Goal: Task Accomplishment & Management: Manage account settings

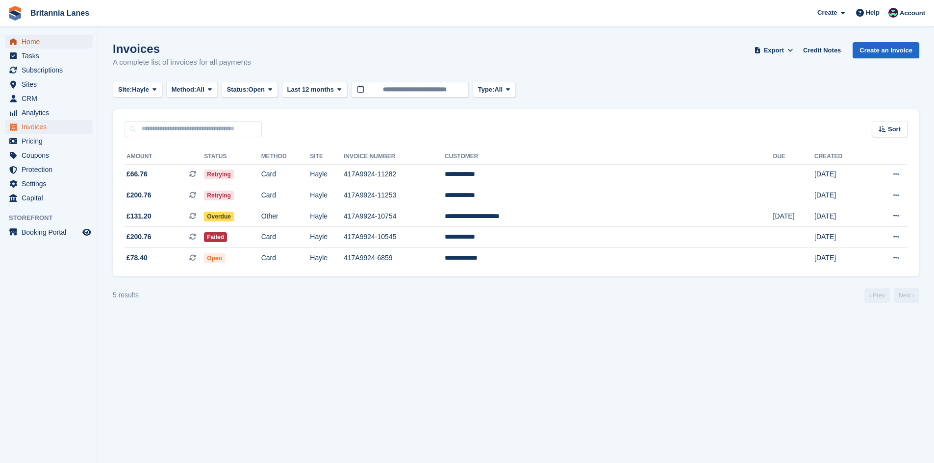
click at [46, 45] on span "Home" at bounding box center [51, 42] width 59 height 14
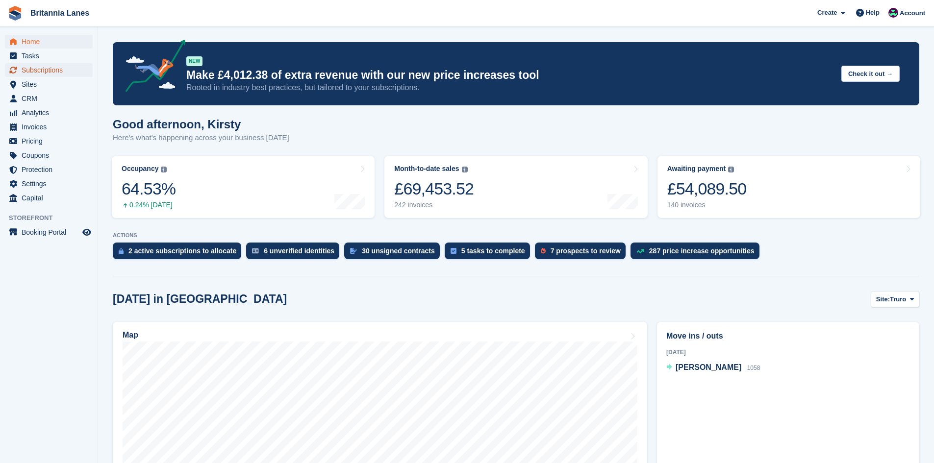
click at [44, 70] on span "Subscriptions" at bounding box center [51, 70] width 59 height 14
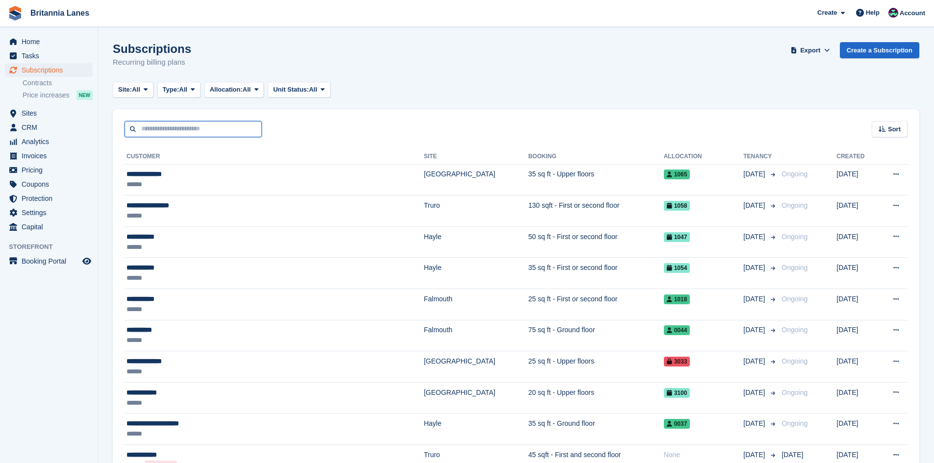
click at [189, 122] on input "text" at bounding box center [193, 129] width 137 height 16
type input "*******"
click at [207, 121] on input "*******" at bounding box center [193, 129] width 137 height 16
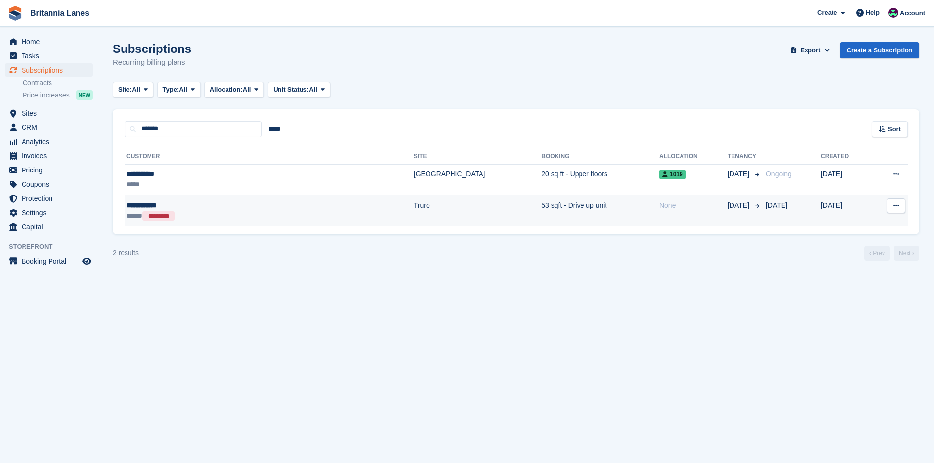
click at [414, 210] on td "Truro" at bounding box center [478, 211] width 128 height 31
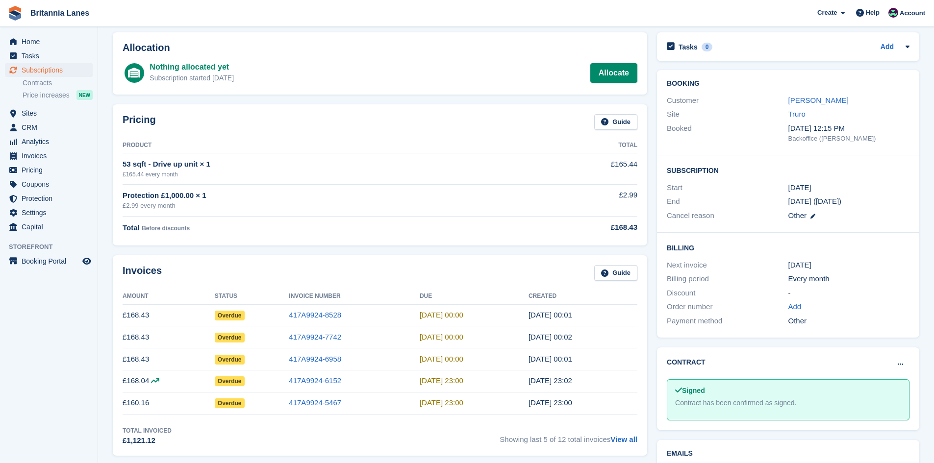
scroll to position [98, 0]
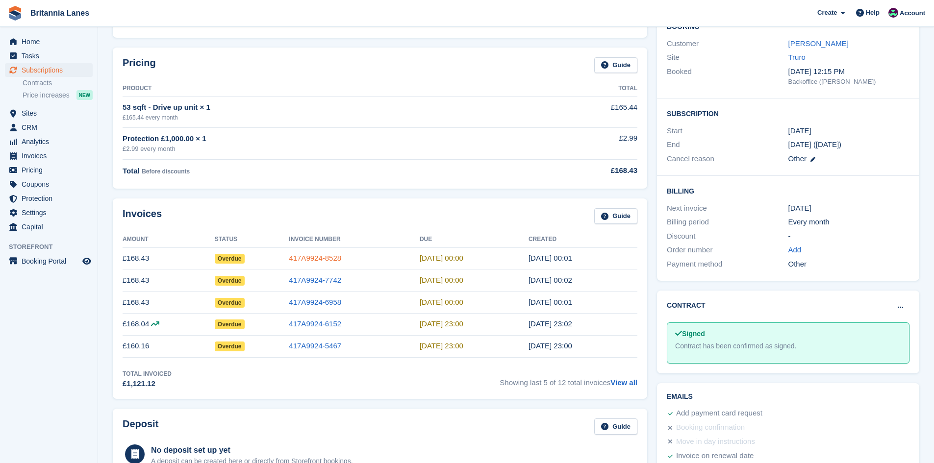
click at [315, 259] on link "417A9924-8528" at bounding box center [315, 258] width 52 height 8
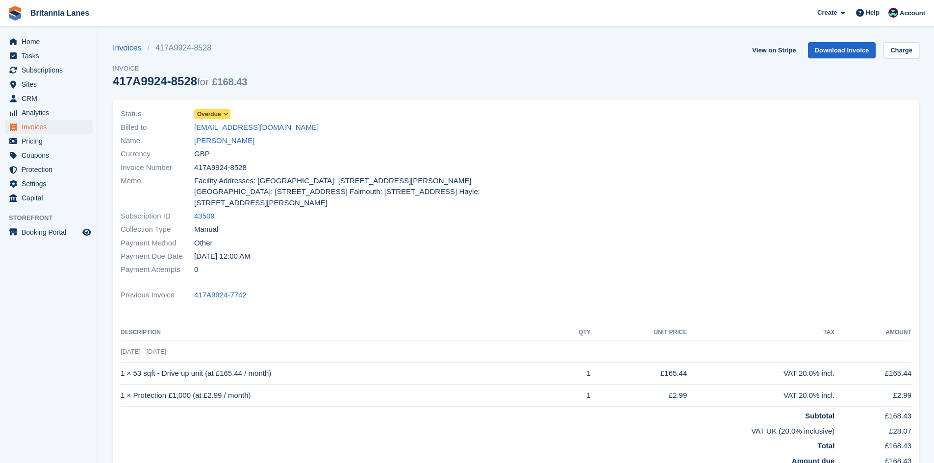
click at [238, 149] on div "Currency GBP" at bounding box center [316, 154] width 390 height 13
click at [230, 139] on link "Mark Goodwin" at bounding box center [224, 140] width 60 height 11
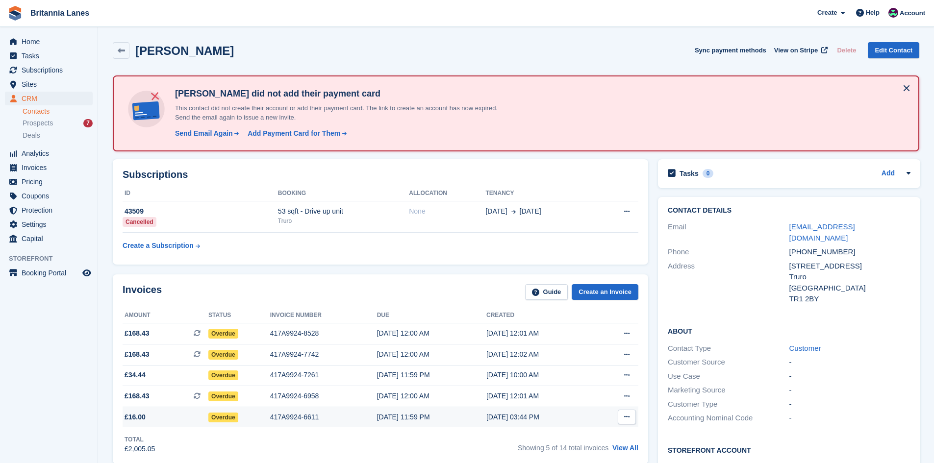
scroll to position [49, 0]
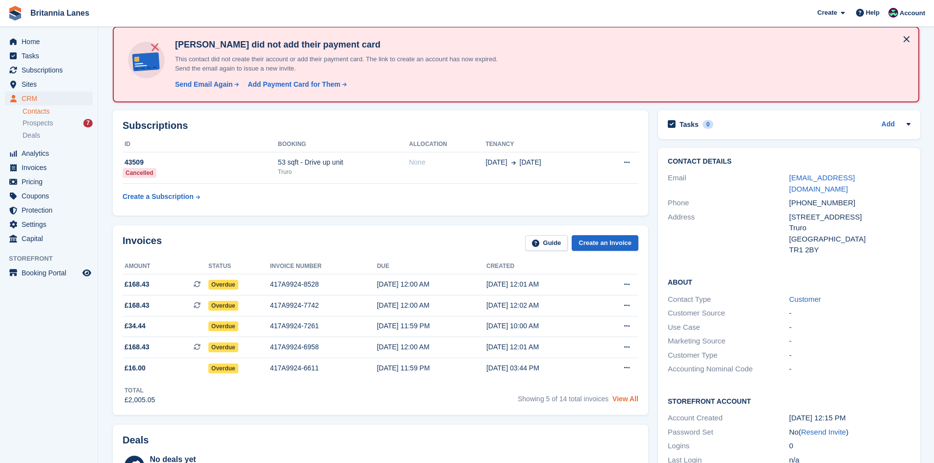
click at [629, 402] on link "View All" at bounding box center [625, 399] width 26 height 8
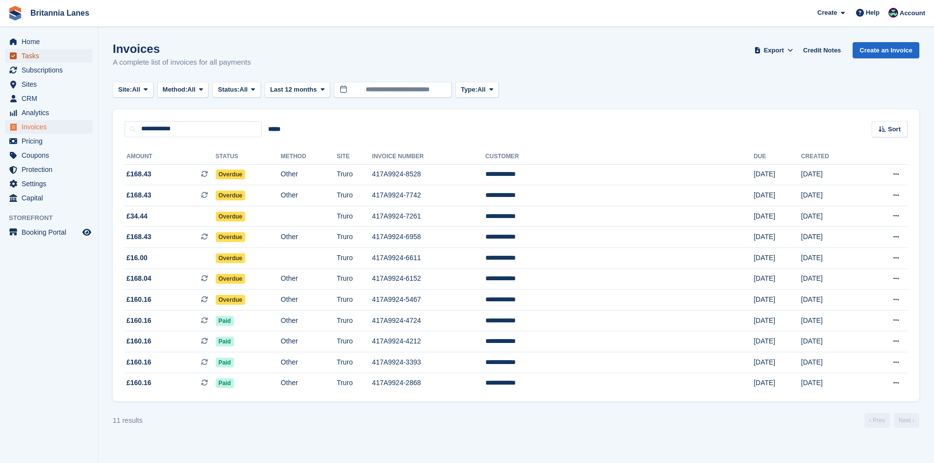
click at [27, 49] on span "Tasks" at bounding box center [51, 56] width 59 height 14
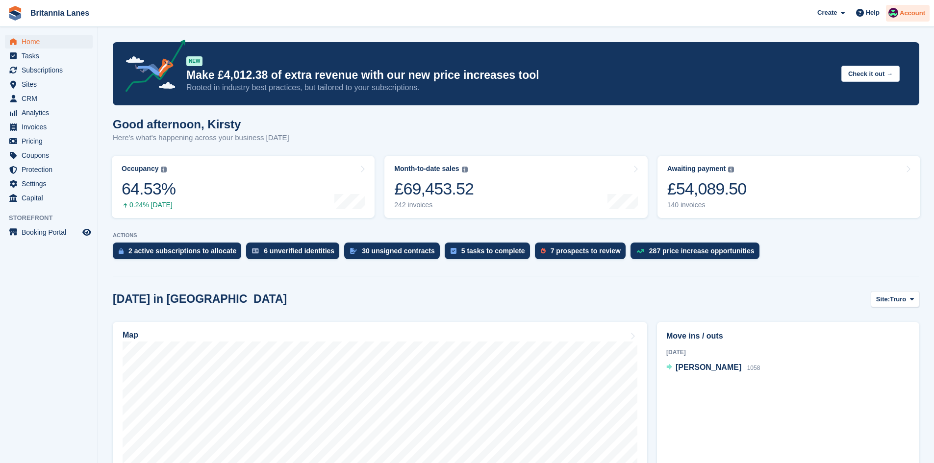
click at [898, 11] on img at bounding box center [893, 13] width 10 height 10
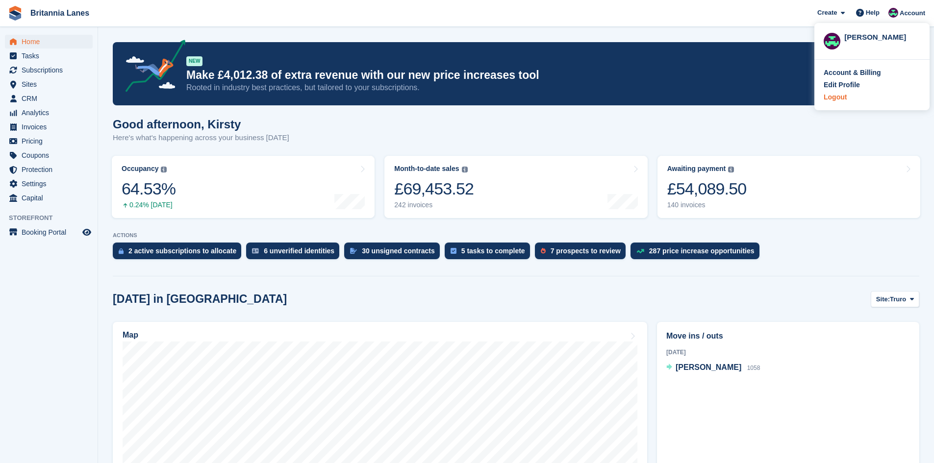
click at [836, 101] on div "Logout" at bounding box center [835, 97] width 23 height 10
